Goal: Obtain resource: Obtain resource

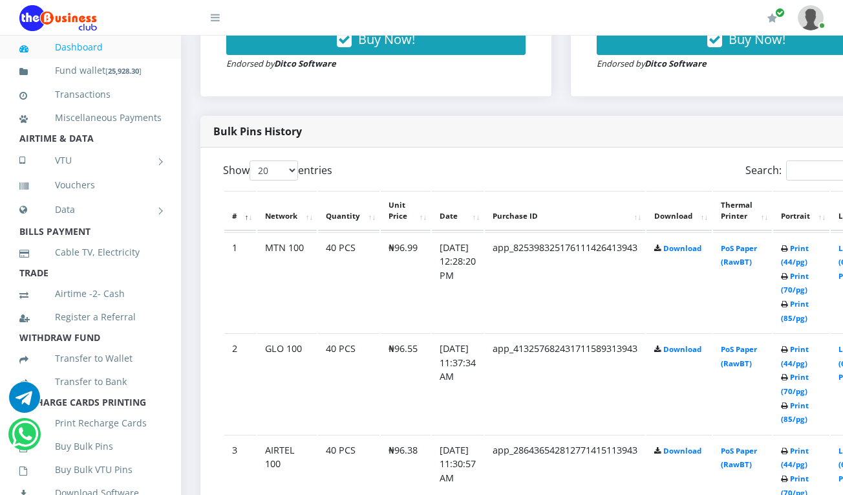
scroll to position [597, 0]
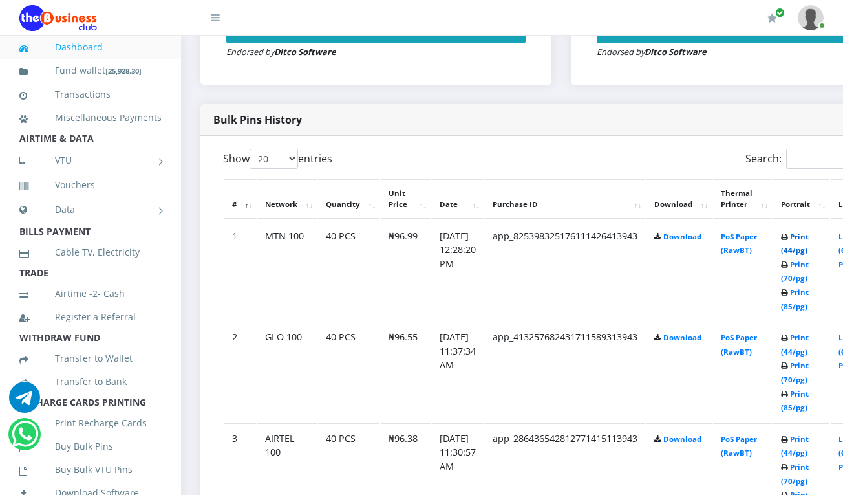
click at [809, 239] on link "Print (44/pg)" at bounding box center [795, 243] width 28 height 24
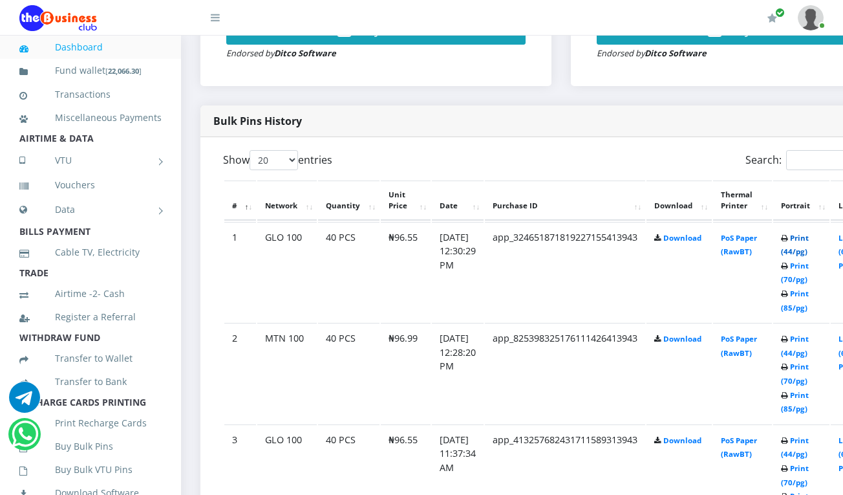
scroll to position [597, 0]
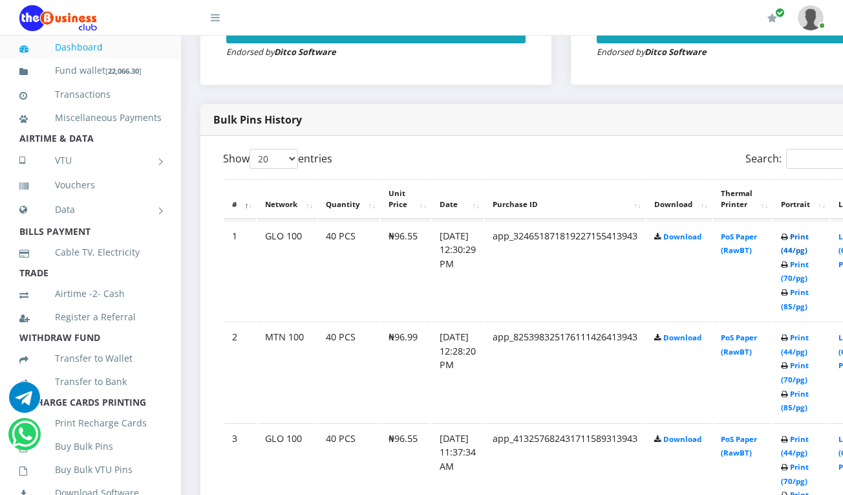
click at [809, 238] on link "Print (44/pg)" at bounding box center [795, 243] width 28 height 24
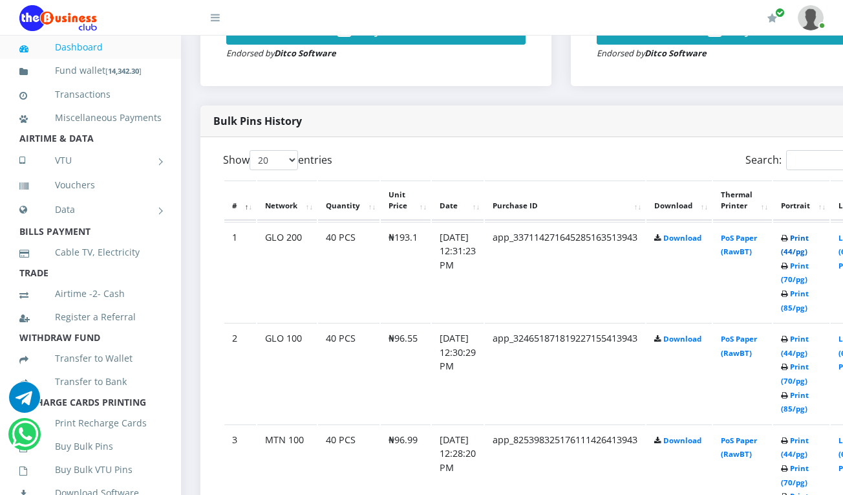
click at [809, 239] on link "Print (44/pg)" at bounding box center [795, 245] width 28 height 24
click at [807, 241] on link "Print (44/pg)" at bounding box center [795, 245] width 28 height 24
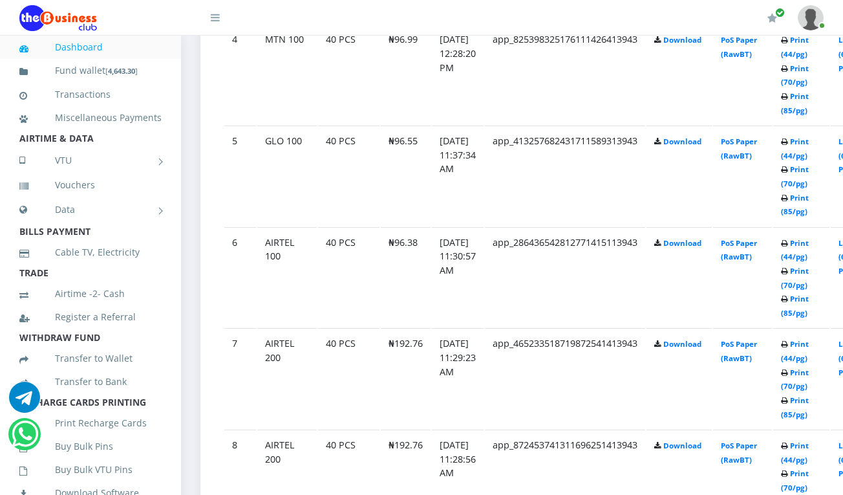
scroll to position [1112, 0]
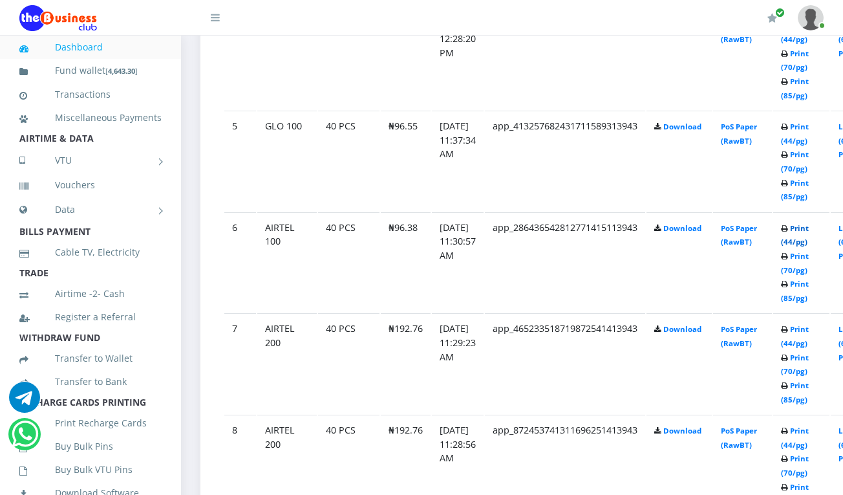
click at [805, 226] on link "Print (44/pg)" at bounding box center [795, 235] width 28 height 24
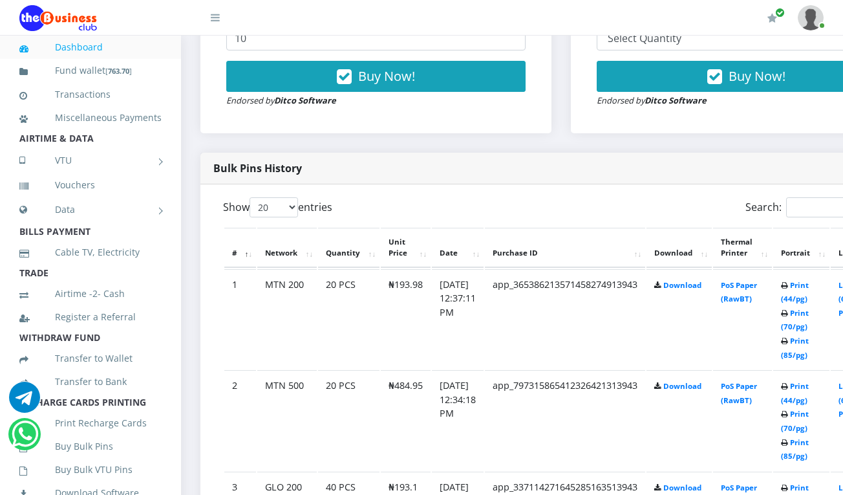
scroll to position [560, 0]
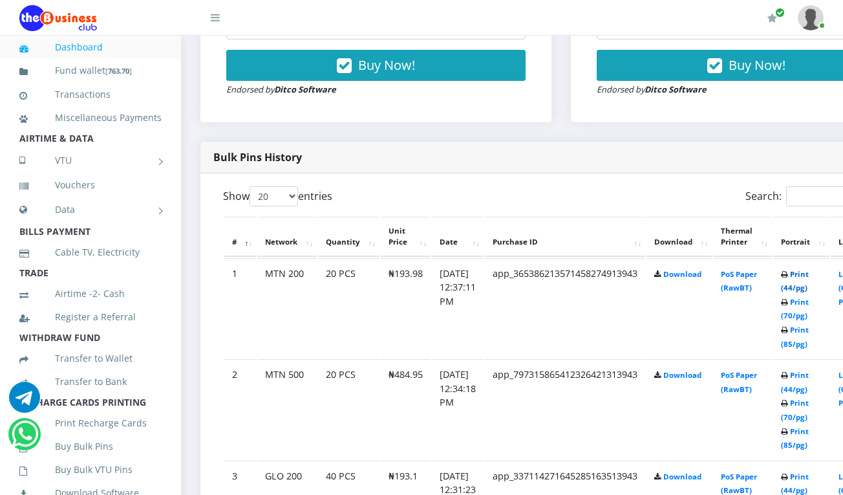
click at [809, 274] on link "Print (44/pg)" at bounding box center [795, 281] width 28 height 24
click at [809, 275] on link "Print (44/pg)" at bounding box center [795, 281] width 28 height 24
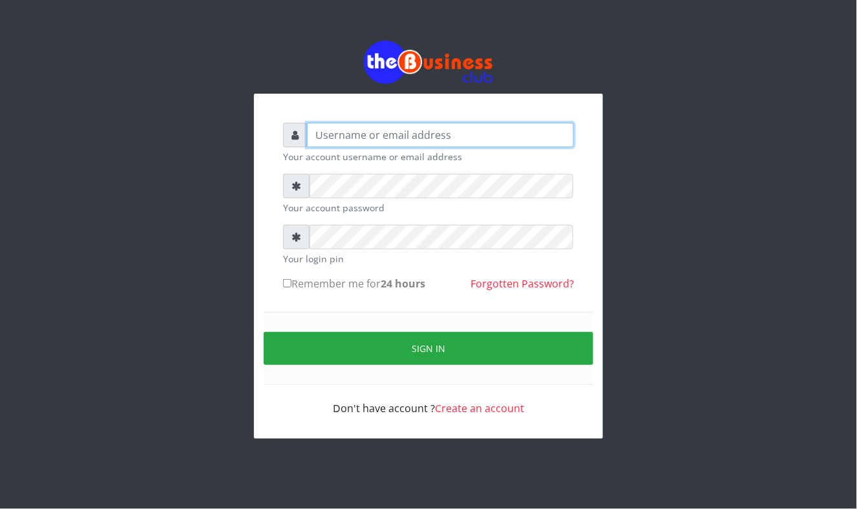
type input "Mavincio"
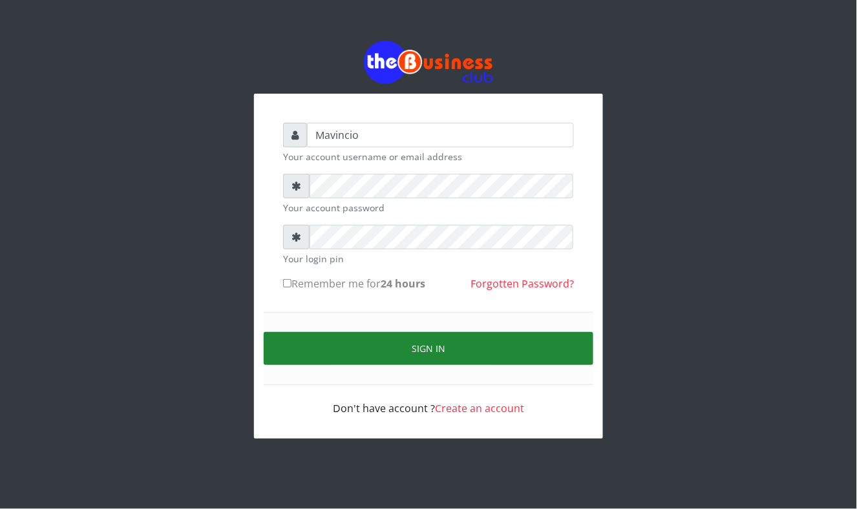
click at [443, 350] on button "Sign in" at bounding box center [429, 348] width 330 height 33
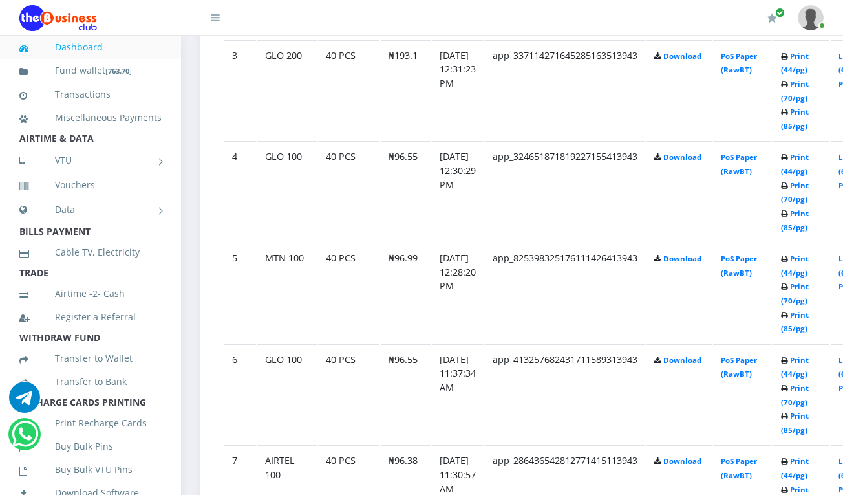
scroll to position [965, 0]
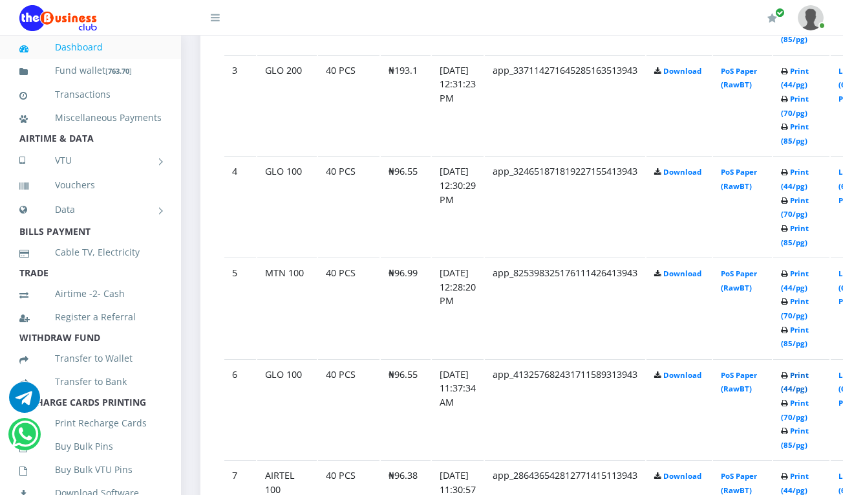
click at [809, 373] on link "Print (44/pg)" at bounding box center [795, 382] width 28 height 24
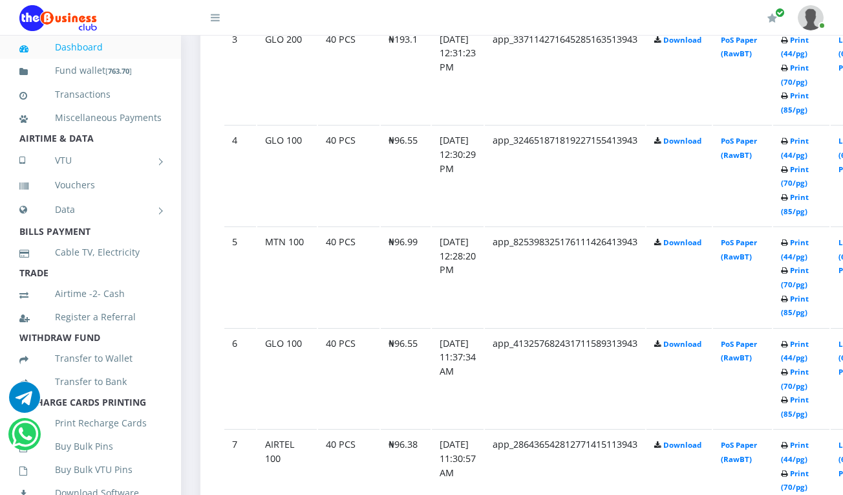
scroll to position [965, 0]
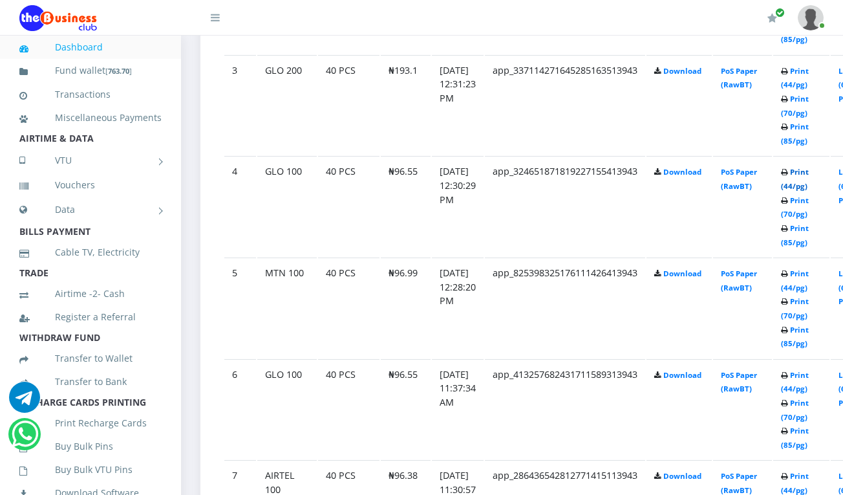
click at [808, 173] on link "Print (44/pg)" at bounding box center [795, 179] width 28 height 24
